Goal: Information Seeking & Learning: Learn about a topic

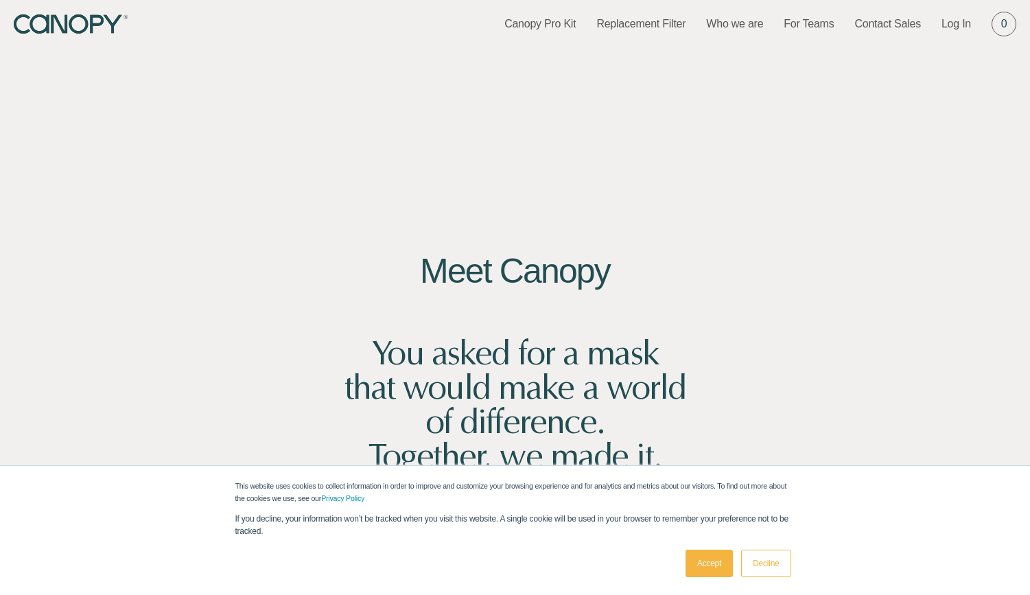
click at [766, 562] on link "Decline" at bounding box center [765, 562] width 49 height 27
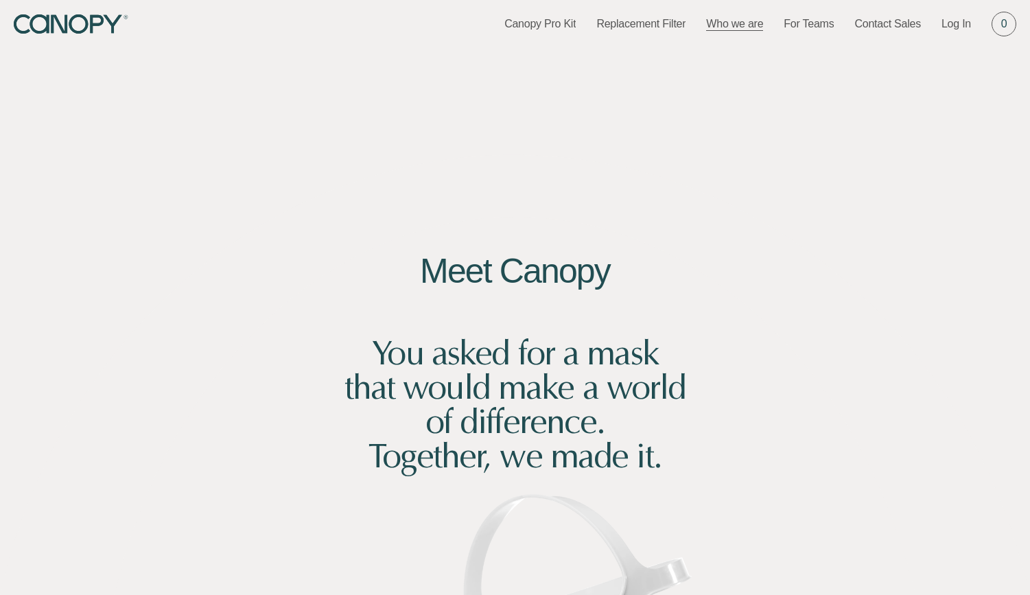
click at [756, 24] on link "Who we are" at bounding box center [734, 23] width 57 height 15
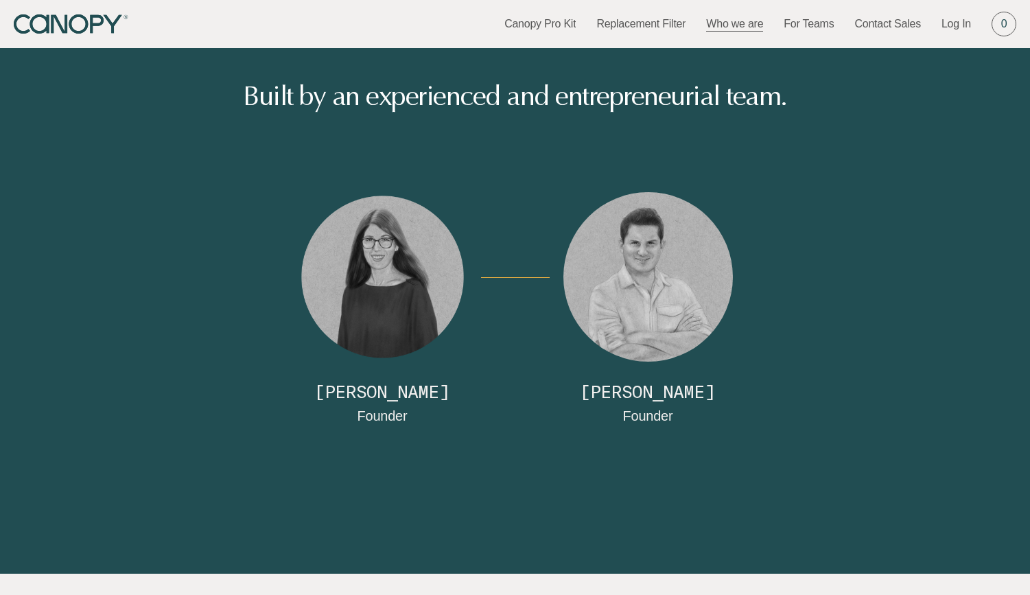
click at [672, 411] on link "Details" at bounding box center [672, 417] width 0 height 12
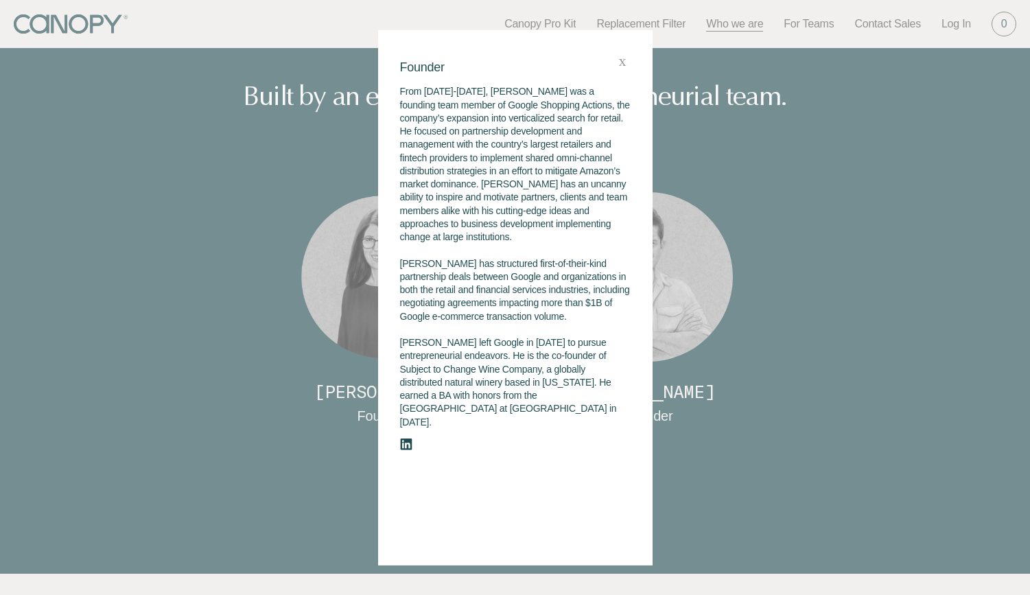
click at [816, 320] on div at bounding box center [515, 297] width 1030 height 595
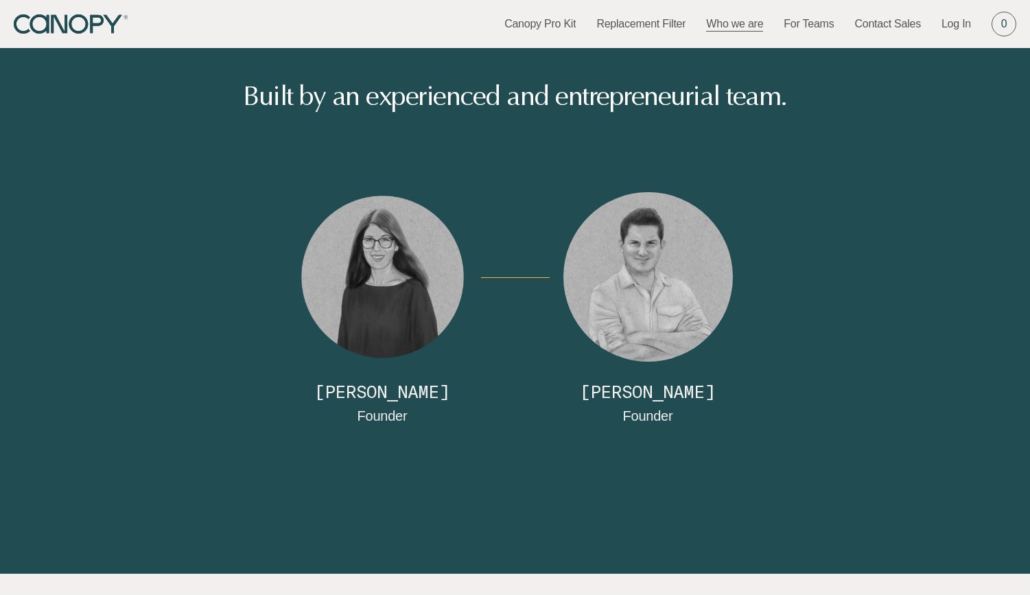
click at [407, 411] on link "Details" at bounding box center [407, 417] width 0 height 12
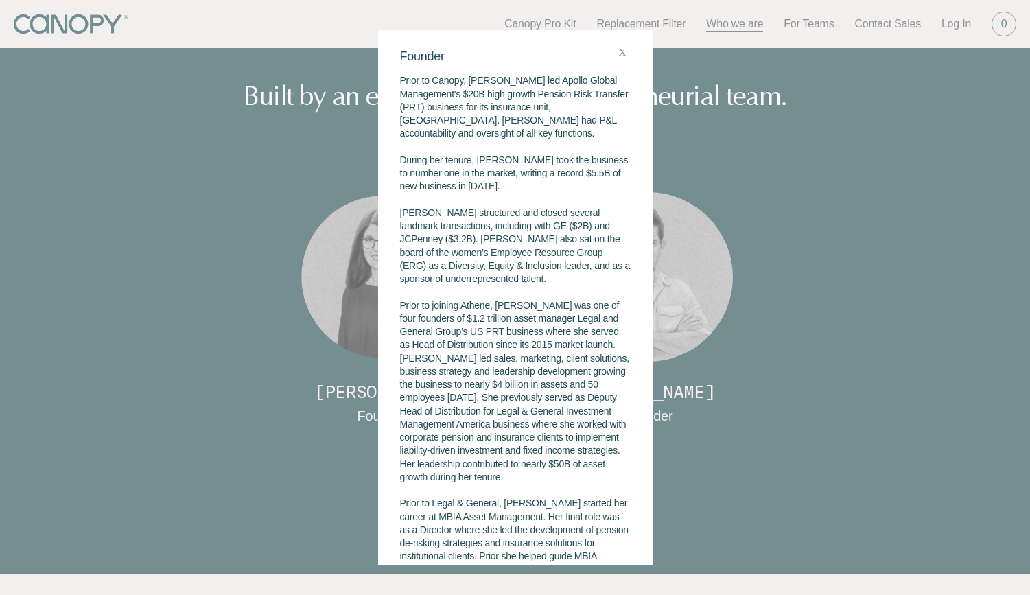
scroll to position [175, 0]
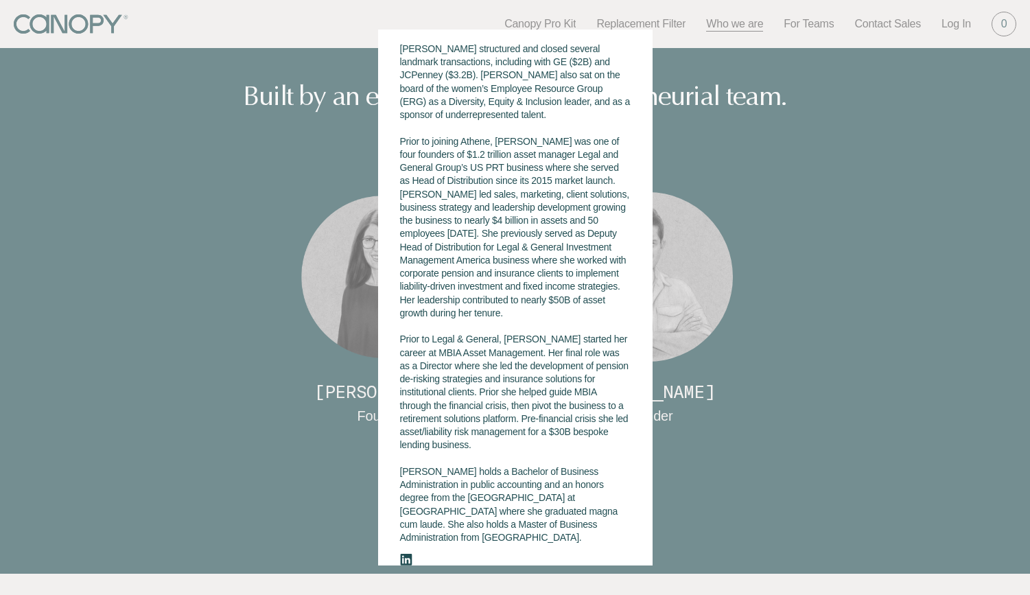
click at [833, 395] on div at bounding box center [515, 297] width 1030 height 595
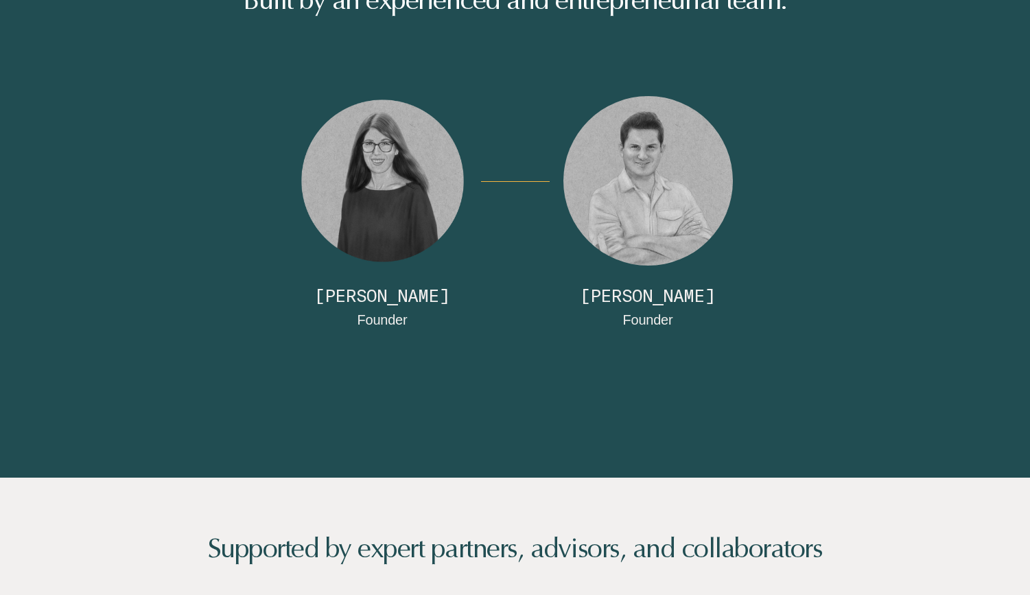
scroll to position [0, 0]
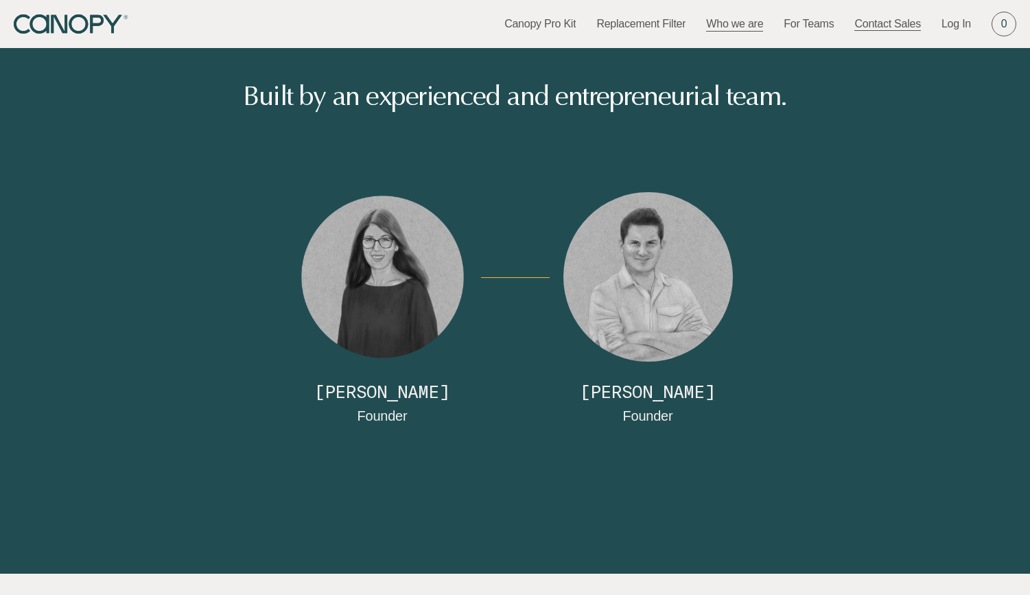
click at [908, 28] on link "Contact Sales" at bounding box center [887, 23] width 67 height 15
